Goal: Information Seeking & Learning: Learn about a topic

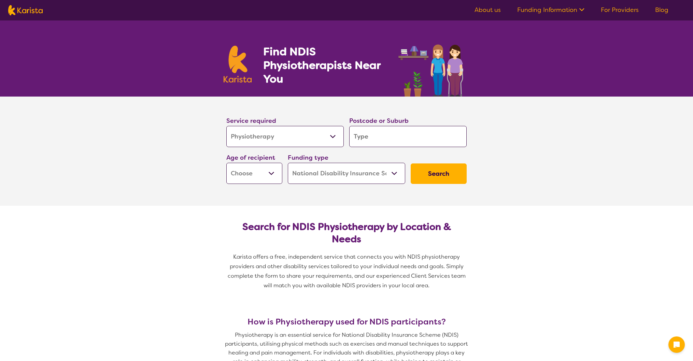
select select "Physiotherapy"
select select "NDIS"
select select "Physiotherapy"
select select "NDIS"
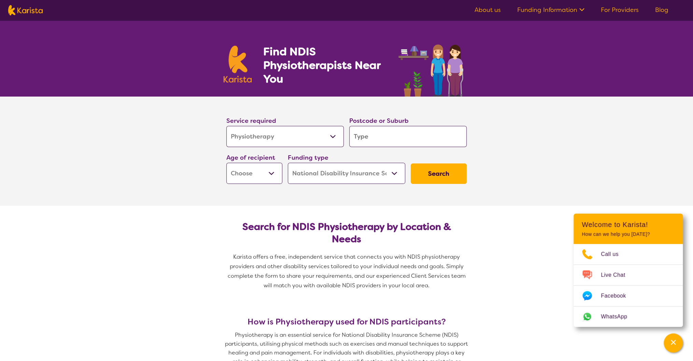
click at [385, 137] on input "search" at bounding box center [407, 136] width 117 height 21
type input "5"
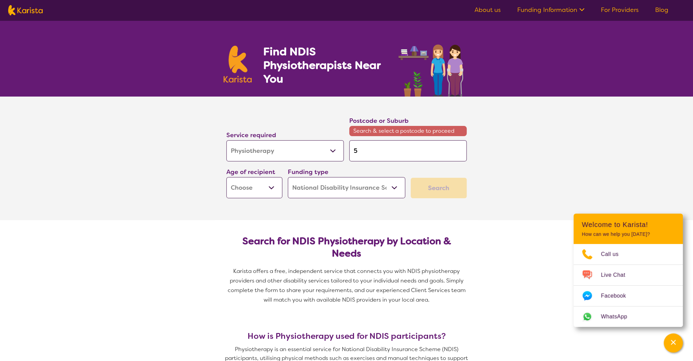
type input "51"
type input "510"
type input "5108"
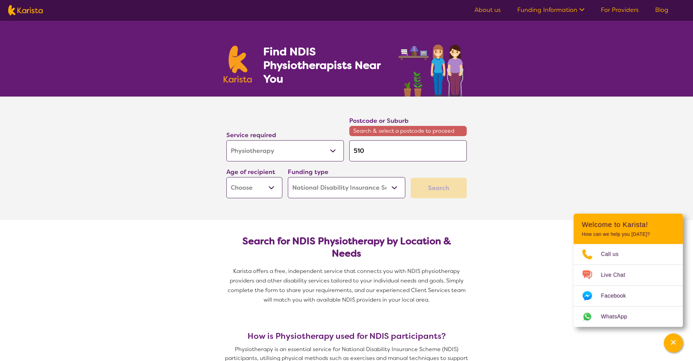
type input "5108"
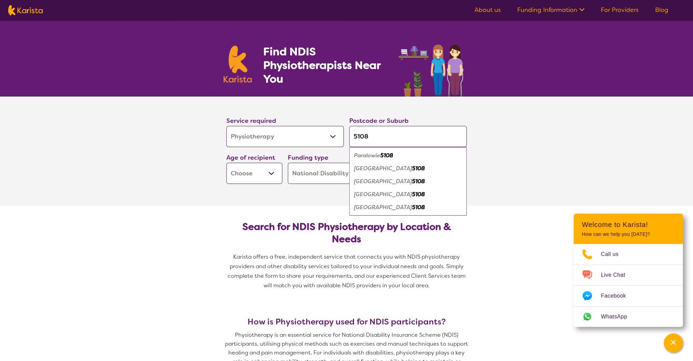
type input "5108"
click at [272, 173] on select "Early Childhood - 0 to 9 Child - 10 to 11 Adolescent - 12 to 17 Adult - 18 to 6…" at bounding box center [254, 173] width 56 height 21
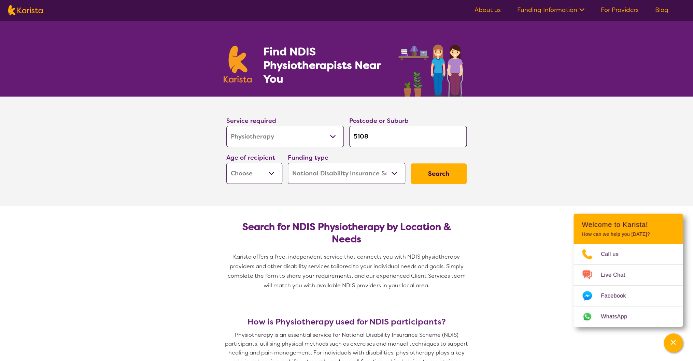
select select "AD"
click at [226, 163] on select "Early Childhood - 0 to 9 Child - 10 to 11 Adolescent - 12 to 17 Adult - 18 to 6…" at bounding box center [254, 173] width 56 height 21
select select "AD"
click at [439, 172] on button "Search" at bounding box center [439, 174] width 56 height 20
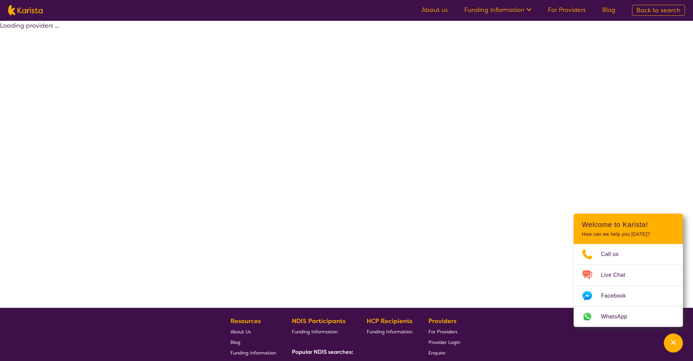
select select "by_score"
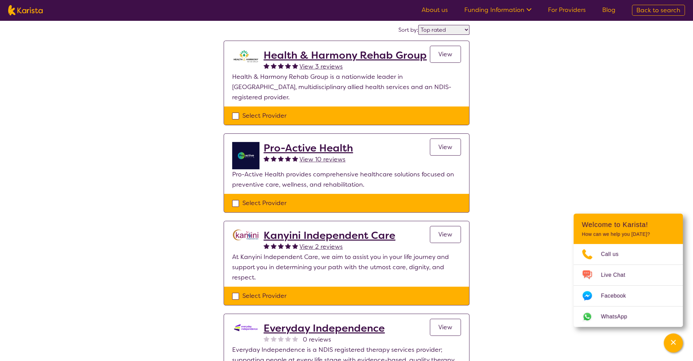
scroll to position [27, 0]
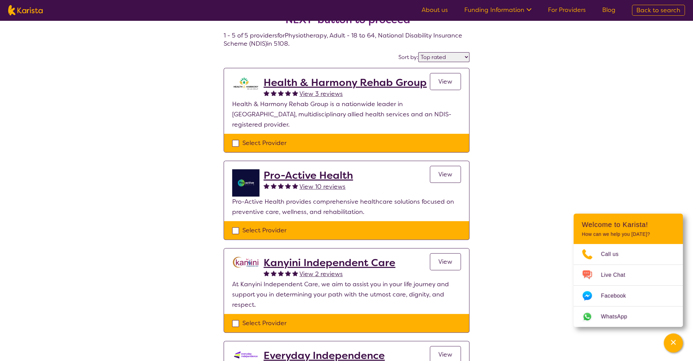
click at [321, 183] on span "View 10 reviews" at bounding box center [322, 187] width 46 height 8
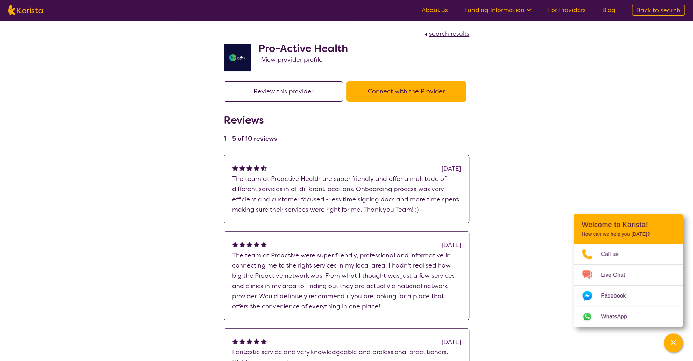
select select "by_score"
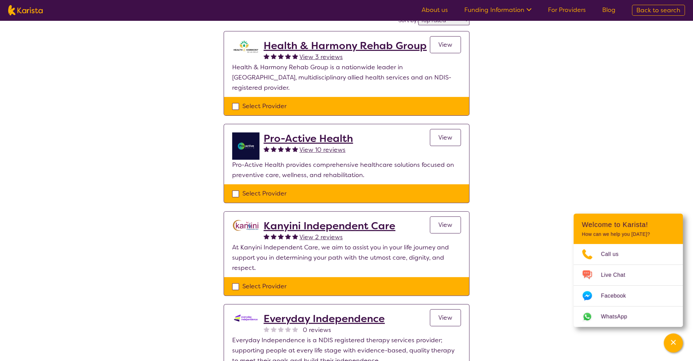
scroll to position [55, 0]
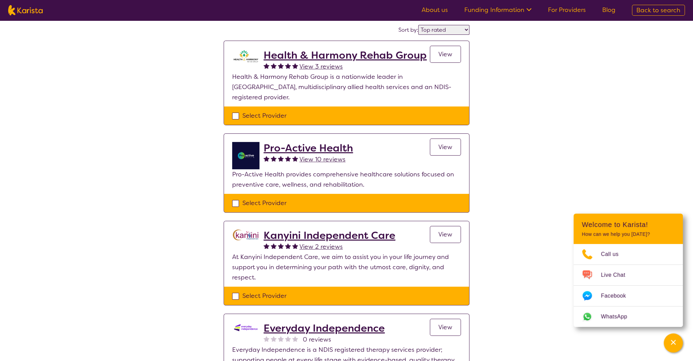
click at [445, 143] on span "View" at bounding box center [445, 147] width 14 height 8
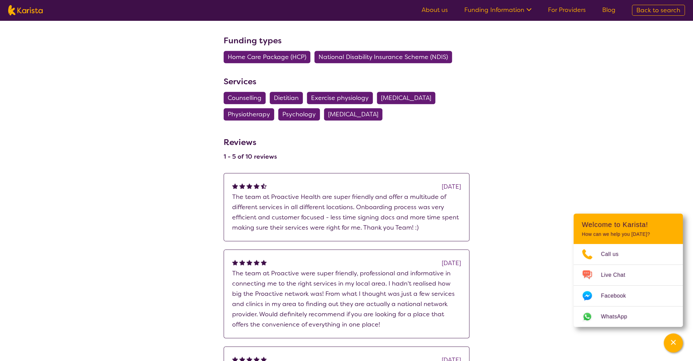
scroll to position [273, 0]
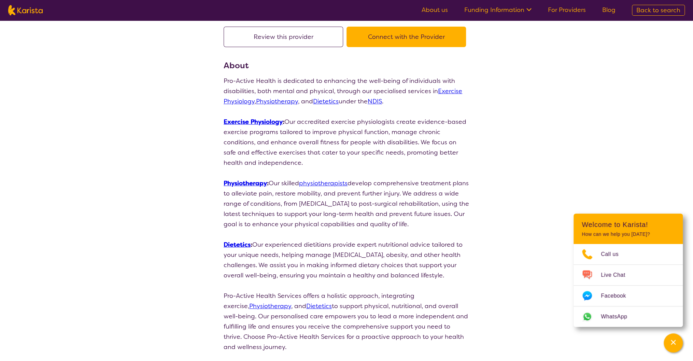
select select "by_score"
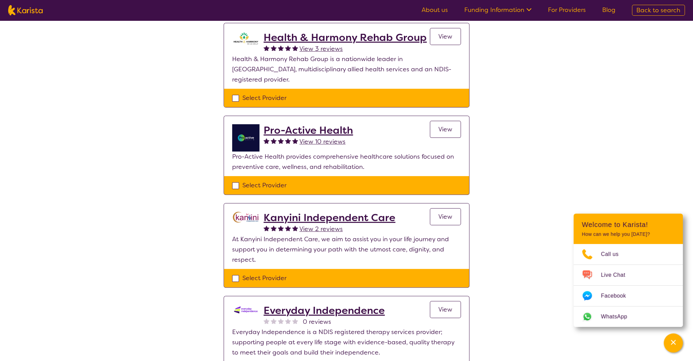
scroll to position [109, 0]
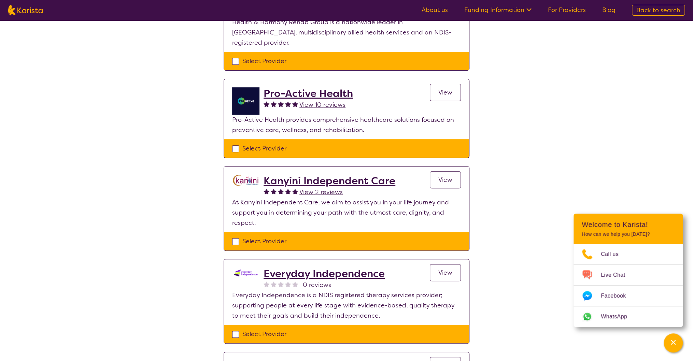
click at [444, 171] on link "View" at bounding box center [445, 179] width 31 height 17
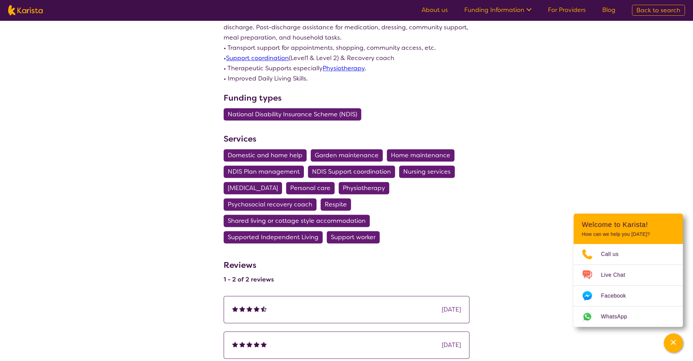
scroll to position [519, 0]
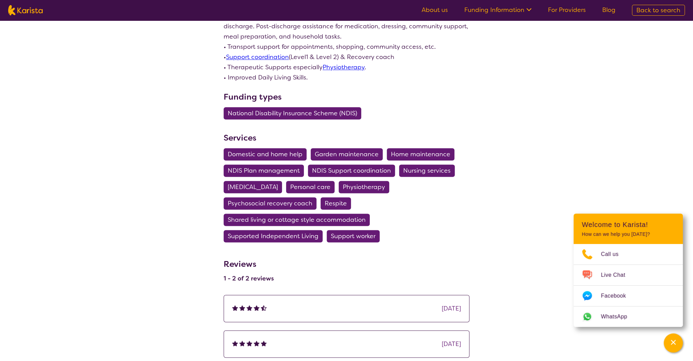
click at [322, 186] on span "Personal care" at bounding box center [310, 187] width 40 height 12
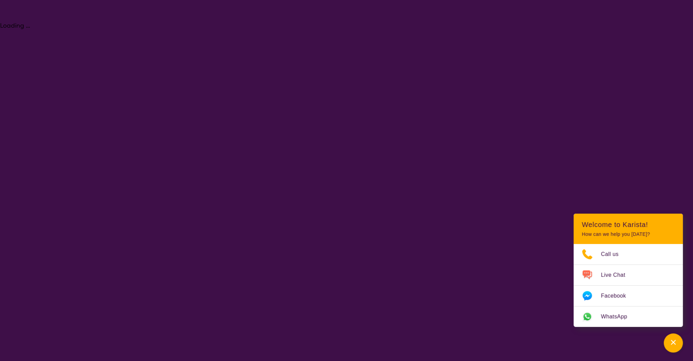
select select "Personal care"
select select "AD"
select select "NDIS"
select select "Personal care"
select select "AD"
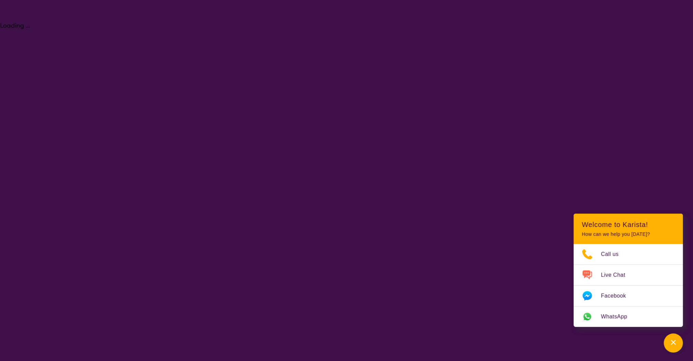
select select "NDIS"
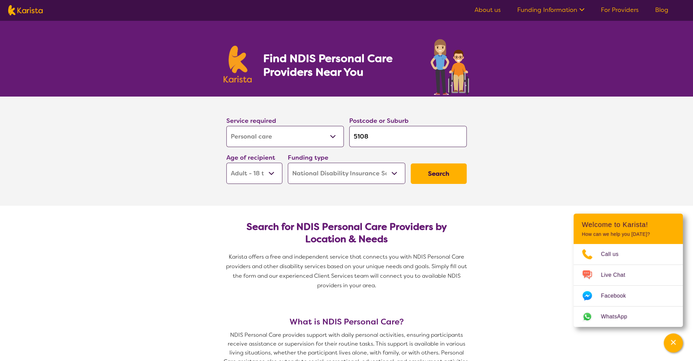
click at [272, 172] on select "Early Childhood - 0 to 9 Child - 10 to 11 Adolescent - 12 to 17 Adult - 18 to 6…" at bounding box center [254, 173] width 56 height 21
click at [226, 163] on select "Early Childhood - 0 to 9 Child - 10 to 11 Adolescent - 12 to 17 Adult - 18 to 6…" at bounding box center [254, 173] width 56 height 21
click at [441, 173] on button "Search" at bounding box center [439, 174] width 56 height 20
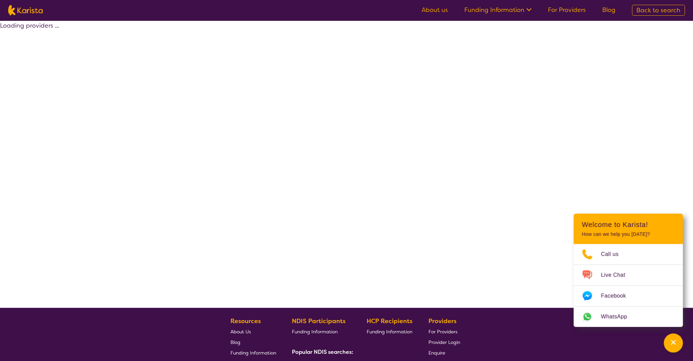
select select "by_score"
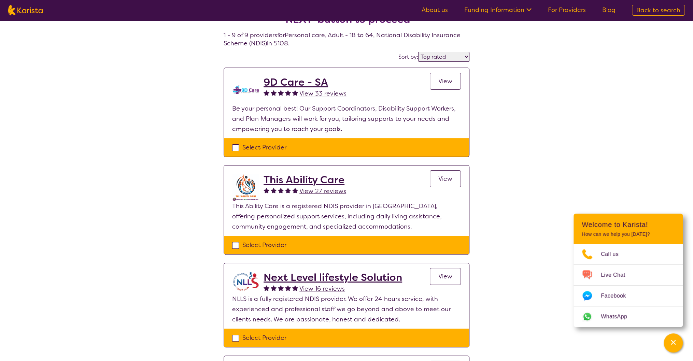
scroll to position [27, 0]
click at [288, 179] on h2 "This Ability Care" at bounding box center [305, 180] width 83 height 12
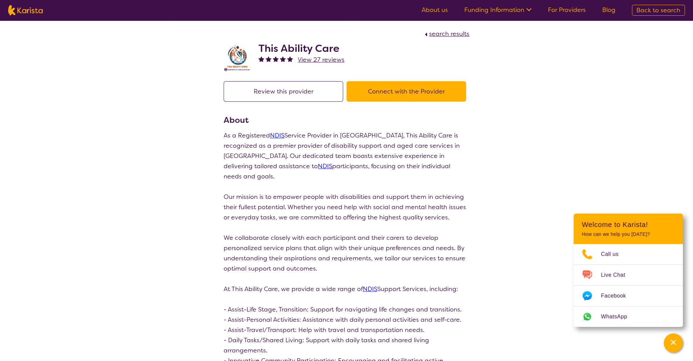
click at [390, 90] on button "Connect with the Provider" at bounding box center [406, 91] width 119 height 20
